Goal: Check status

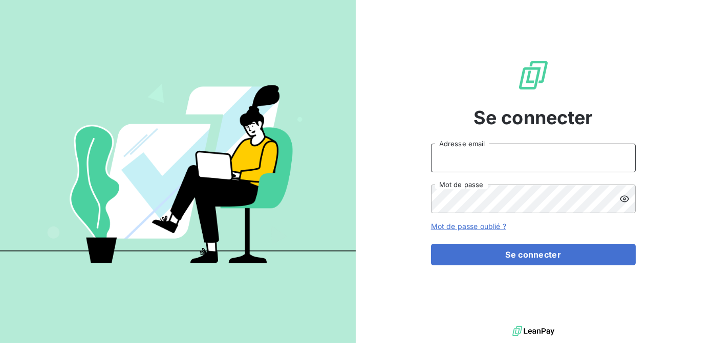
click at [487, 168] on input "Adresse email" at bounding box center [533, 158] width 205 height 29
type input "spham@newcliptechnics.com"
click at [431, 244] on button "Se connecter" at bounding box center [533, 254] width 205 height 21
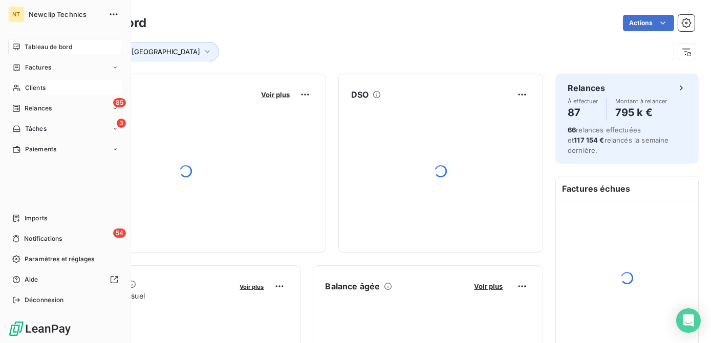
click at [20, 89] on icon at bounding box center [16, 88] width 9 height 8
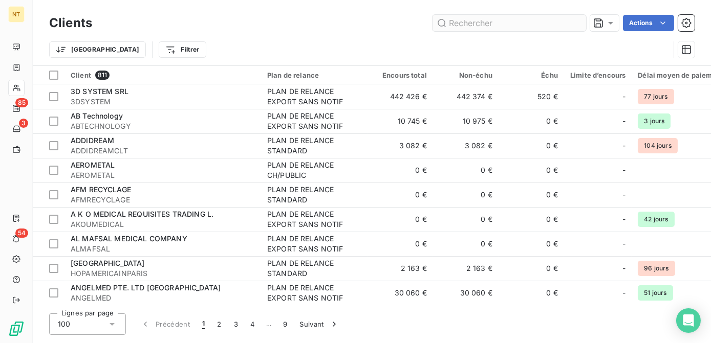
click at [507, 15] on input "text" at bounding box center [509, 23] width 154 height 16
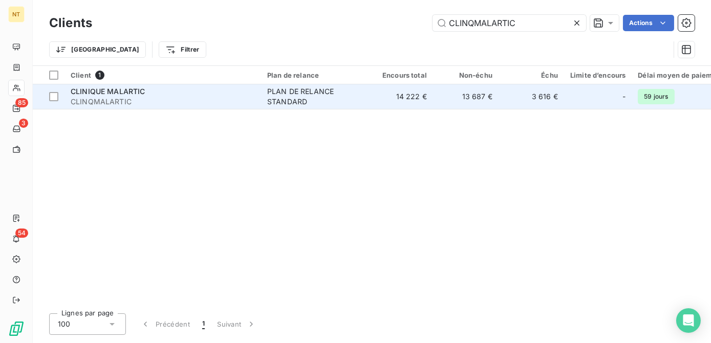
type input "CLINQMALARTIC"
click at [307, 101] on div "PLAN DE RELANCE STANDARD" at bounding box center [314, 96] width 94 height 20
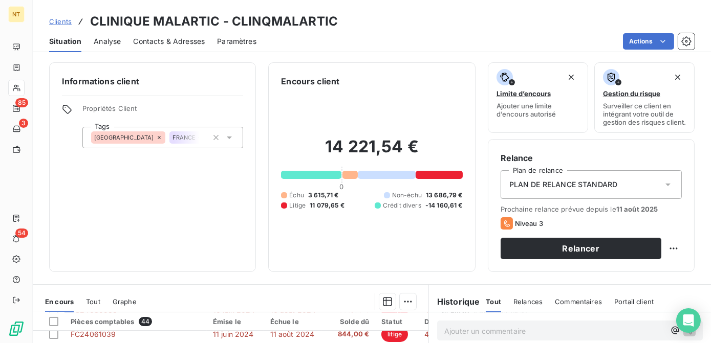
click at [114, 40] on span "Analyse" at bounding box center [107, 41] width 27 height 10
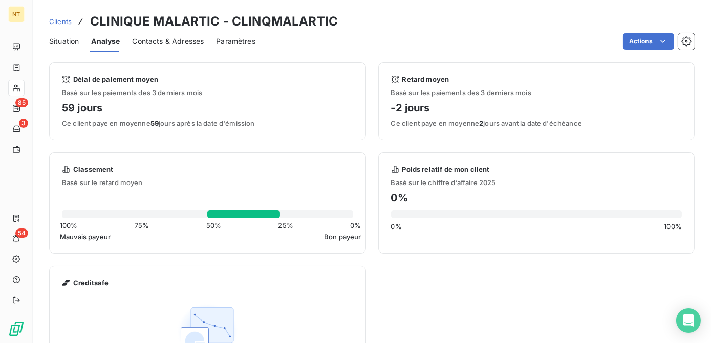
click at [165, 40] on span "Contacts & Adresses" at bounding box center [168, 41] width 72 height 10
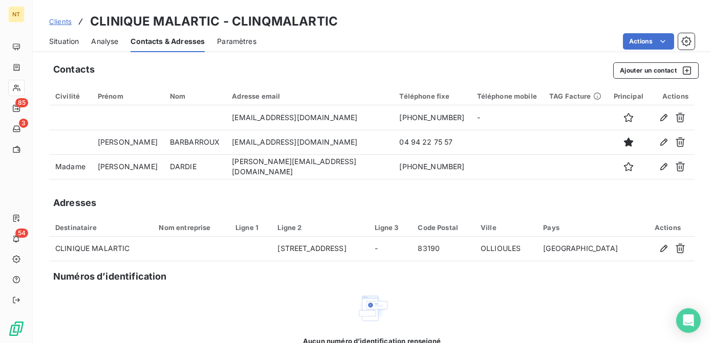
click at [65, 43] on span "Situation" at bounding box center [64, 41] width 30 height 10
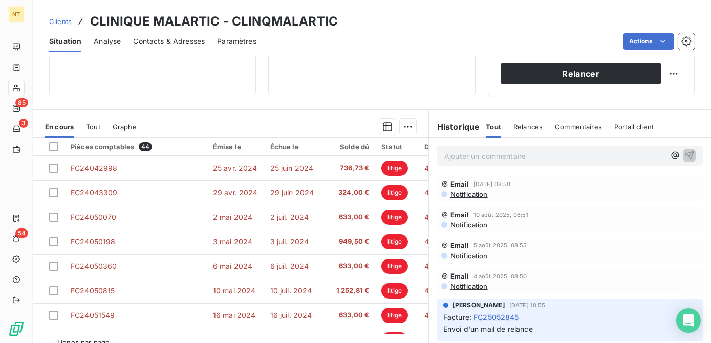
scroll to position [204, 0]
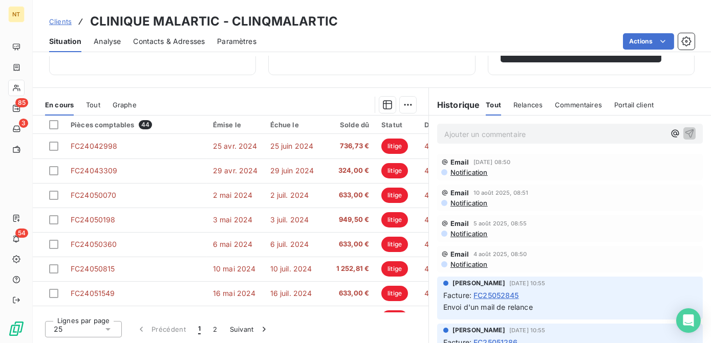
click at [476, 136] on p "Ajouter un commentaire ﻿" at bounding box center [554, 134] width 221 height 13
click at [635, 134] on p "2ème relance par mail pour avoir détail virement 3 080" at bounding box center [554, 134] width 221 height 12
click at [516, 132] on span "2ème relance par mail pour avoir détail virement 3 080.96€" at bounding box center [546, 133] width 205 height 9
click at [607, 133] on span "2ème relance par mail pour avoir détail virement 3 080.96€" at bounding box center [546, 133] width 205 height 9
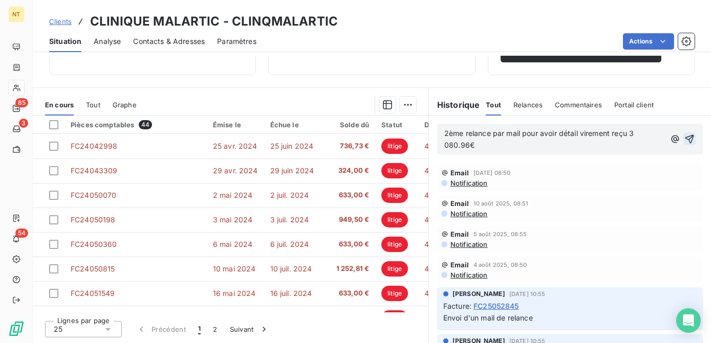
click at [684, 141] on icon "button" at bounding box center [689, 139] width 10 height 10
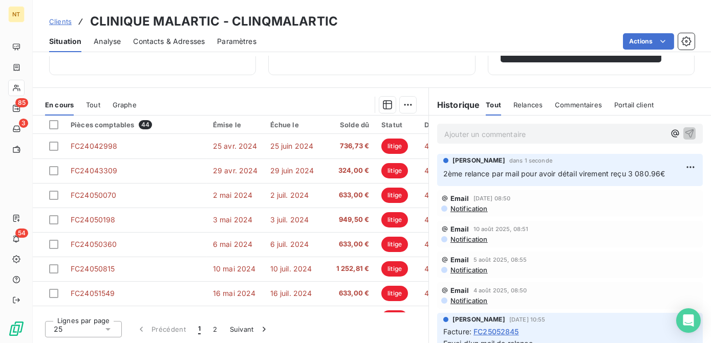
scroll to position [0, 0]
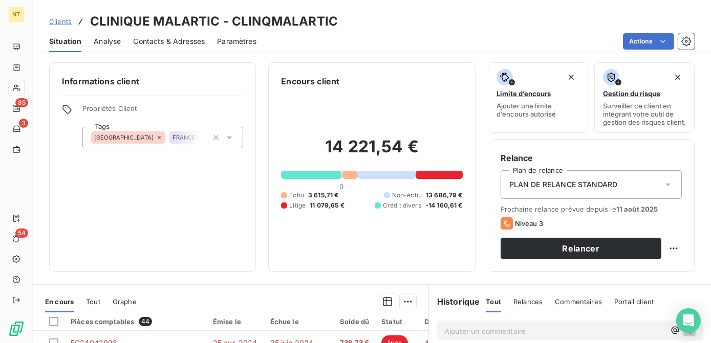
click at [134, 41] on span "Contacts & Adresses" at bounding box center [169, 41] width 72 height 10
